Goal: Information Seeking & Learning: Learn about a topic

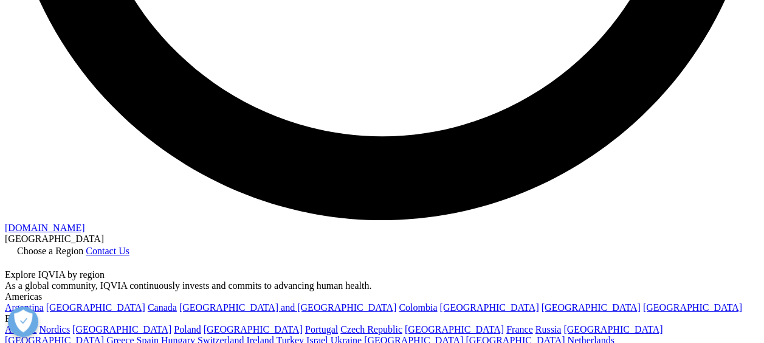
scroll to position [2056, 0]
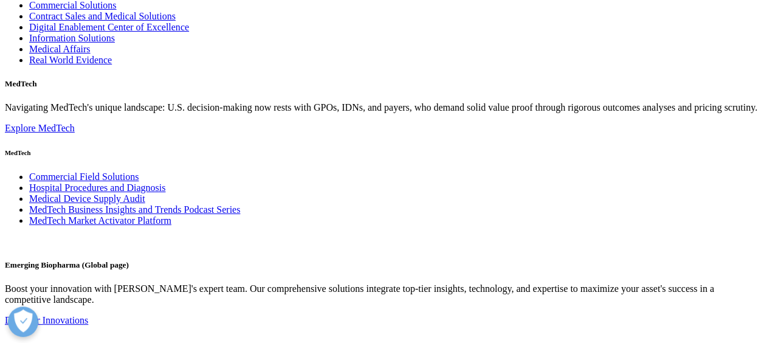
scroll to position [2442, 0]
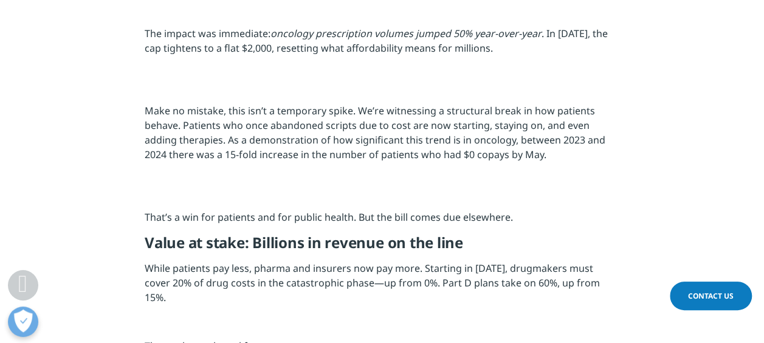
scroll to position [487, 0]
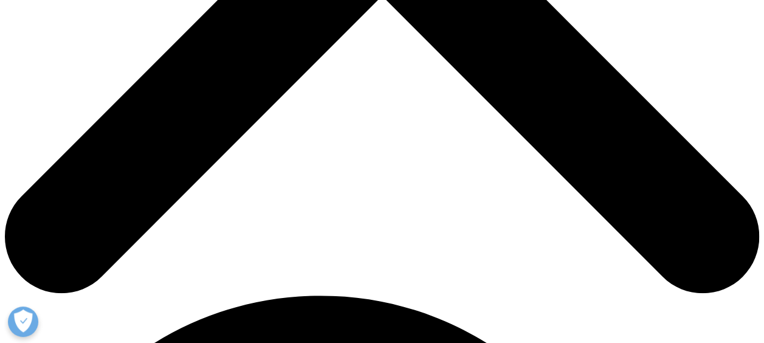
scroll to position [515, 0]
